Goal: Information Seeking & Learning: Compare options

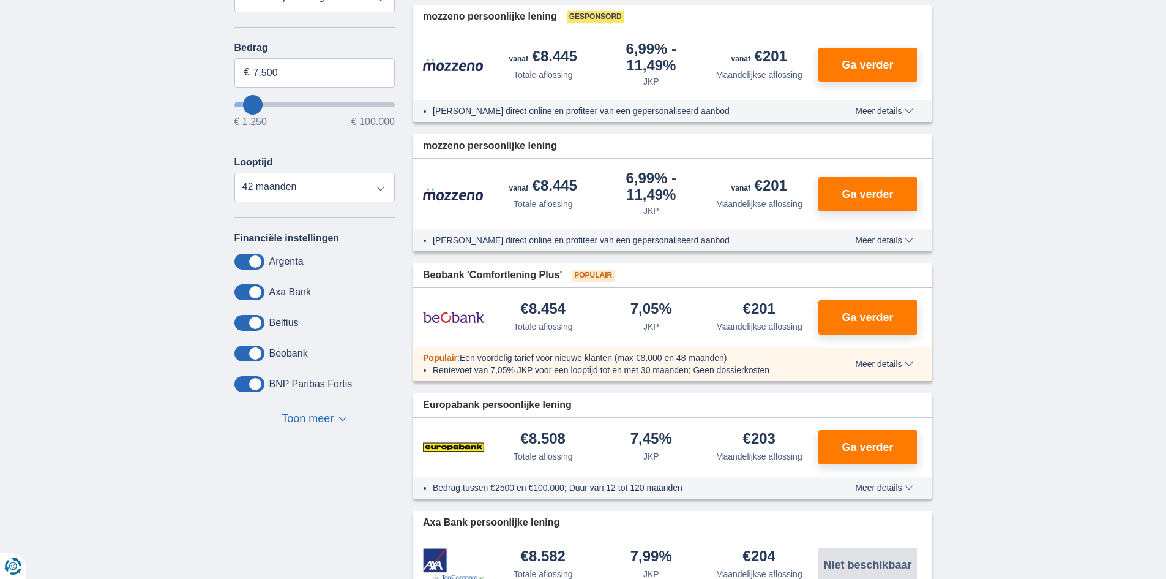
scroll to position [306, 0]
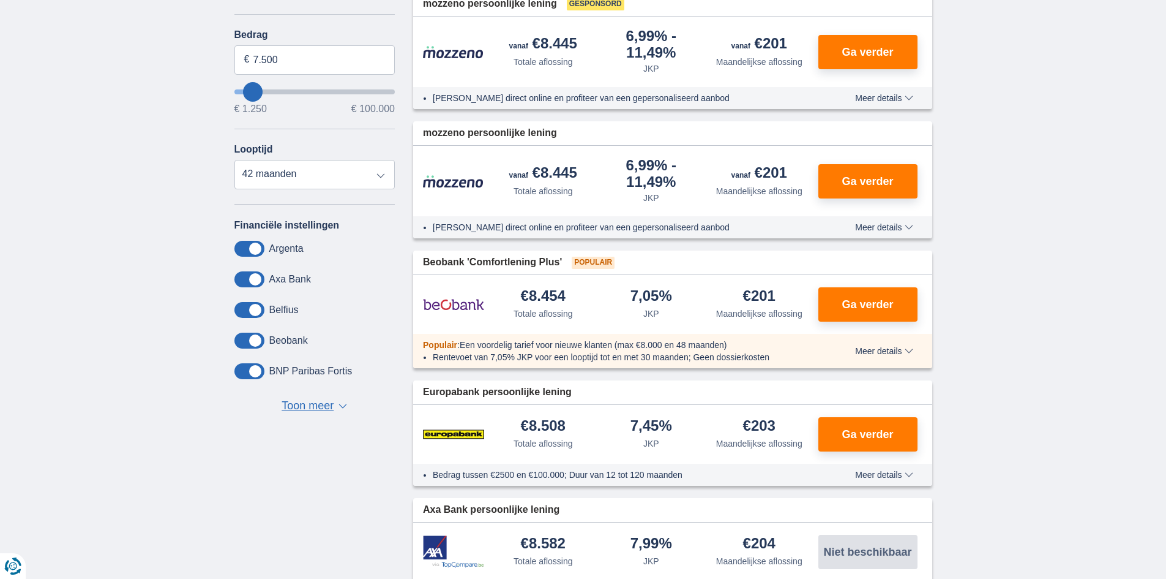
type input "8.250"
type input "8250"
select select "48"
type input "7.250"
type input "7250"
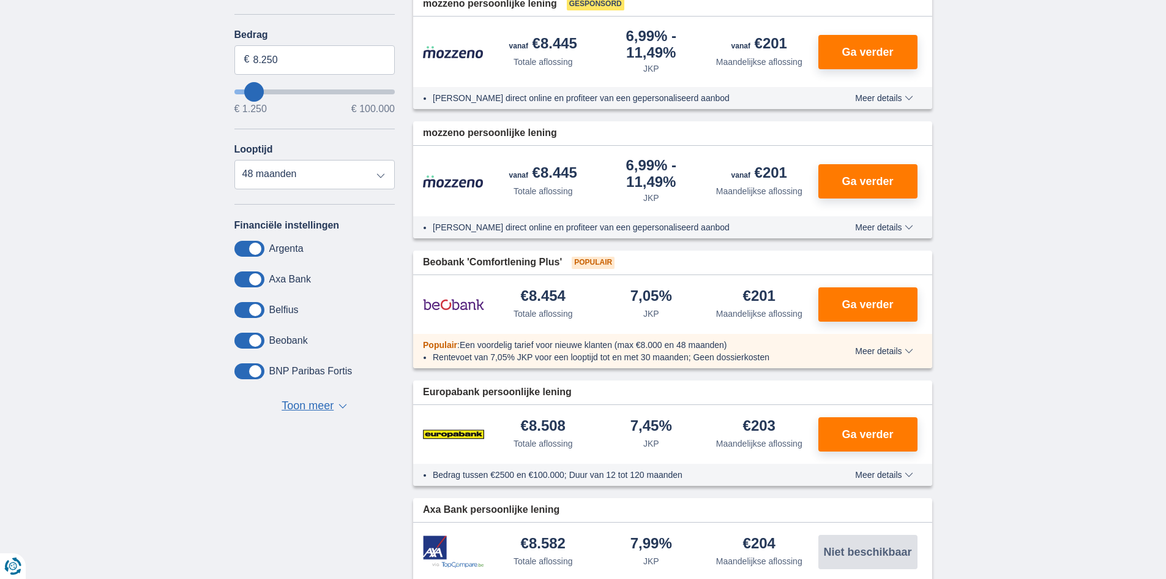
select select "42"
type input "6.250"
type input "6250"
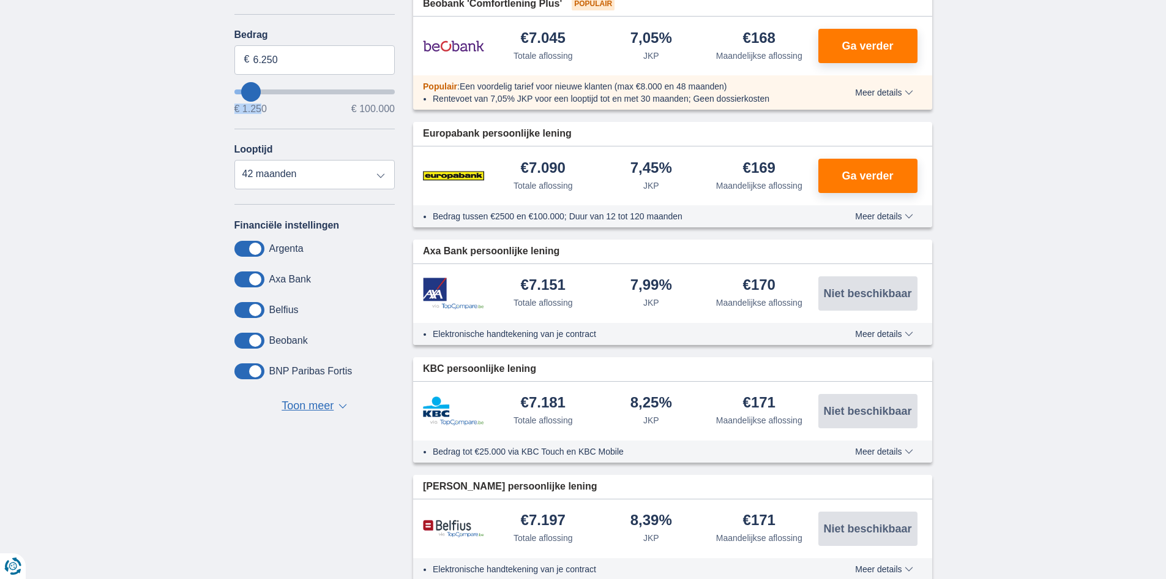
drag, startPoint x: 253, startPoint y: 101, endPoint x: 231, endPoint y: 94, distance: 23.6
click at [234, 96] on div "Bedrag 6.250 € € 1.250 € 100.000" at bounding box center [314, 71] width 161 height 84
